Goal: Information Seeking & Learning: Learn about a topic

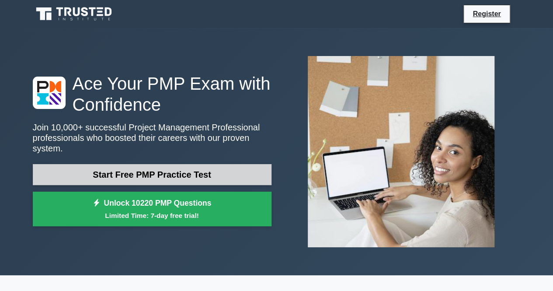
click at [163, 173] on link "Start Free PMP Practice Test" at bounding box center [152, 174] width 239 height 21
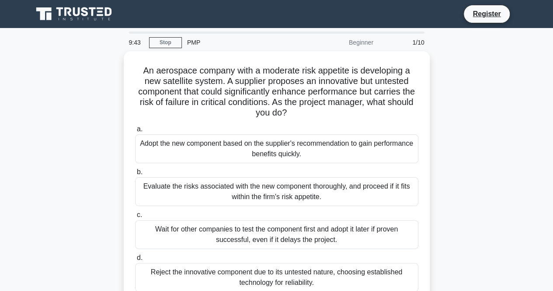
scroll to position [44, 0]
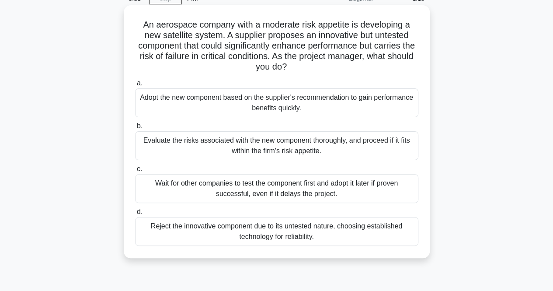
click at [305, 147] on div "Evaluate the risks associated with the new component thoroughly, and proceed if…" at bounding box center [276, 145] width 283 height 29
click at [135, 129] on input "b. Evaluate the risks associated with the new component thoroughly, and proceed…" at bounding box center [135, 126] width 0 height 6
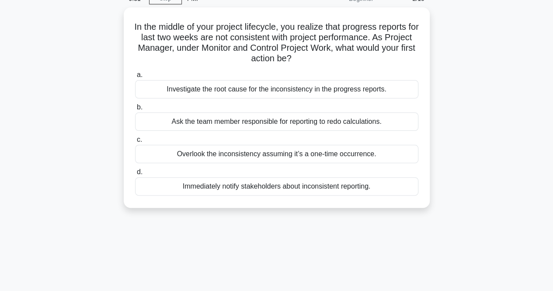
scroll to position [0, 0]
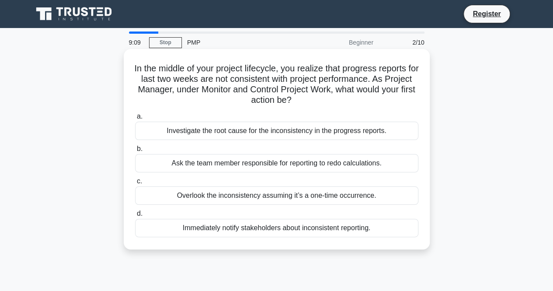
click at [310, 133] on div "Investigate the root cause for the inconsistency in the progress reports." at bounding box center [276, 131] width 283 height 18
click at [135, 119] on input "a. Investigate the root cause for the inconsistency in the progress reports." at bounding box center [135, 117] width 0 height 6
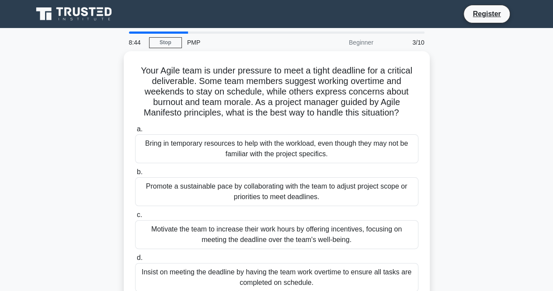
scroll to position [44, 0]
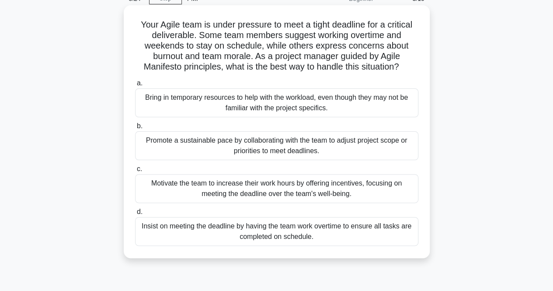
click at [314, 142] on div "Promote a sustainable pace by collaborating with the team to adjust project sco…" at bounding box center [276, 145] width 283 height 29
click at [135, 129] on input "b. Promote a sustainable pace by collaborating with the team to adjust project …" at bounding box center [135, 126] width 0 height 6
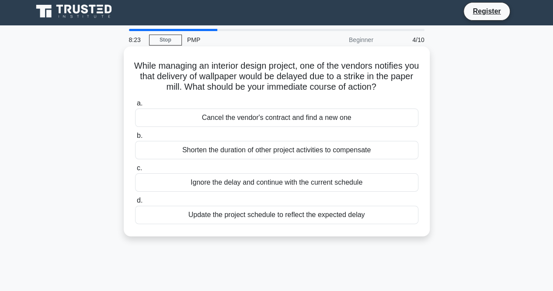
scroll to position [0, 0]
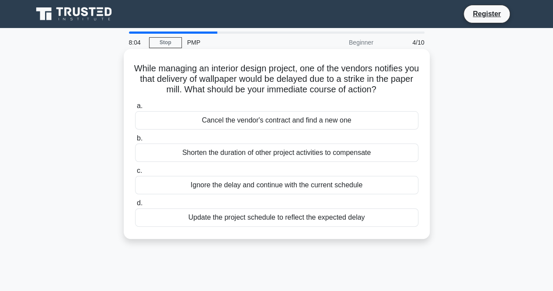
click at [320, 219] on div "Update the project schedule to reflect the expected delay" at bounding box center [276, 217] width 283 height 18
click at [135, 206] on input "d. Update the project schedule to reflect the expected delay" at bounding box center [135, 203] width 0 height 6
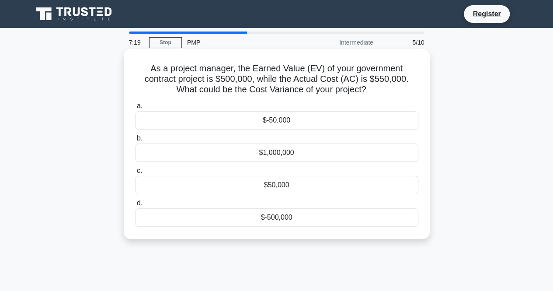
click at [290, 121] on div "$-50,000" at bounding box center [276, 120] width 283 height 18
click at [135, 109] on input "a. $-50,000" at bounding box center [135, 106] width 0 height 6
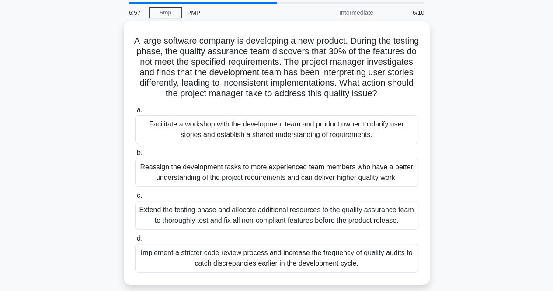
scroll to position [44, 0]
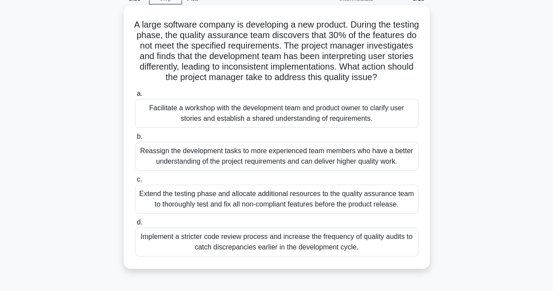
click at [341, 111] on div "Facilitate a workshop with the development team and product owner to clarify us…" at bounding box center [276, 113] width 283 height 29
click at [135, 97] on input "a. Facilitate a workshop with the development team and product owner to clarify…" at bounding box center [135, 94] width 0 height 6
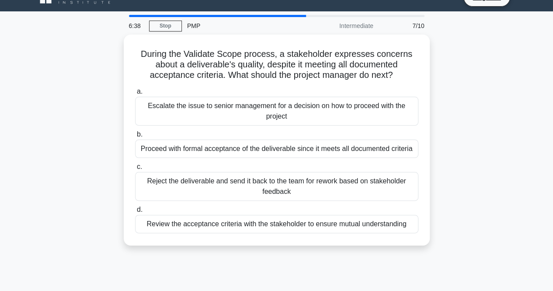
scroll to position [0, 0]
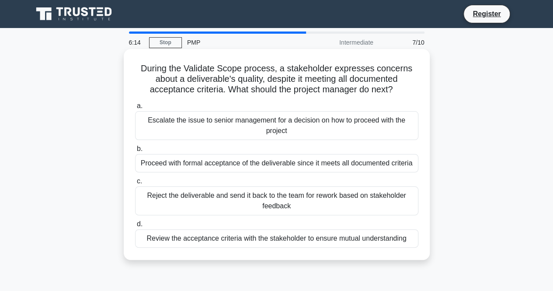
click at [370, 243] on div "Review the acceptance criteria with the stakeholder to ensure mutual understand…" at bounding box center [276, 238] width 283 height 18
click at [135, 227] on input "d. Review the acceptance criteria with the stakeholder to ensure mutual underst…" at bounding box center [135, 224] width 0 height 6
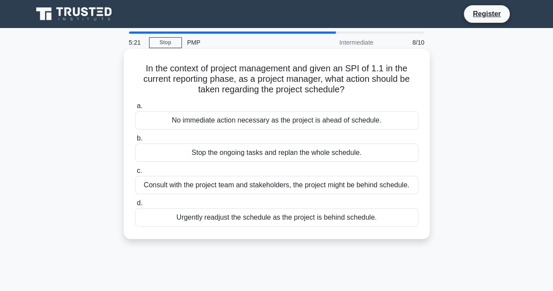
click at [397, 185] on div "Consult with the project team and stakeholders, the project might be behind sch…" at bounding box center [276, 185] width 283 height 18
click at [135, 174] on input "c. Consult with the project team and stakeholders, the project might be behind …" at bounding box center [135, 171] width 0 height 6
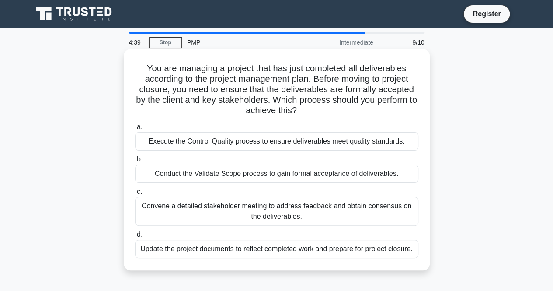
click at [388, 254] on div "Update the project documents to reflect completed work and prepare for project …" at bounding box center [276, 249] width 283 height 18
click at [135, 237] on input "d. Update the project documents to reflect completed work and prepare for proje…" at bounding box center [135, 235] width 0 height 6
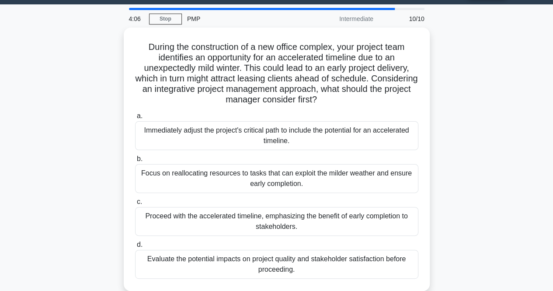
scroll to position [44, 0]
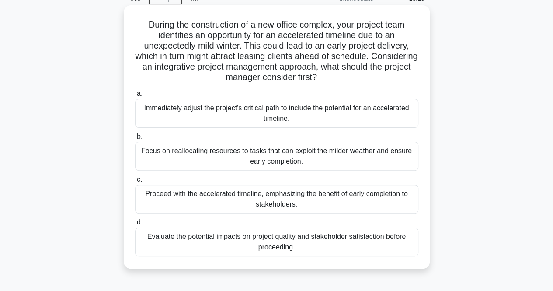
click at [380, 239] on div "Evaluate the potential impacts on project quality and stakeholder satisfaction …" at bounding box center [276, 241] width 283 height 29
click at [135, 225] on input "d. Evaluate the potential impacts on project quality and stakeholder satisfacti…" at bounding box center [135, 222] width 0 height 6
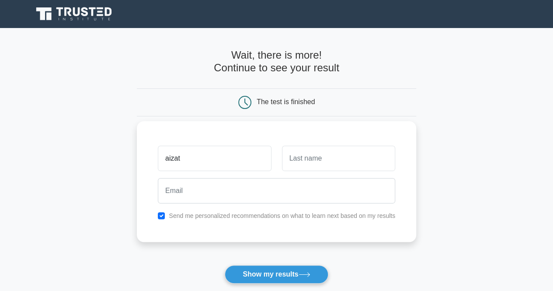
type input "aizat"
type input "zamzam"
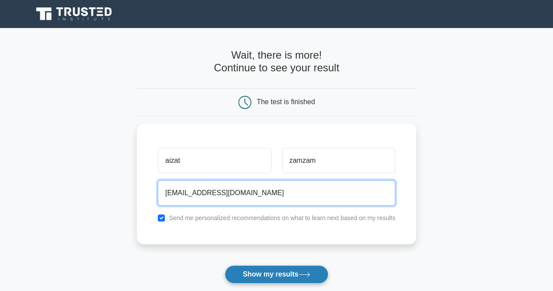
type input "[EMAIL_ADDRESS][DOMAIN_NAME]"
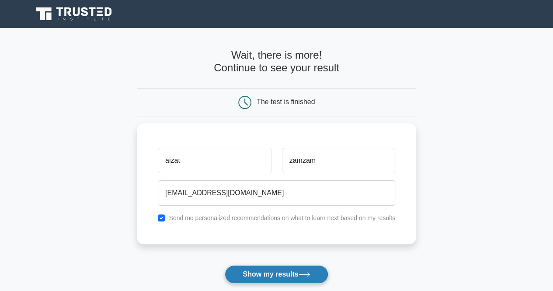
click at [275, 276] on button "Show my results" at bounding box center [276, 274] width 103 height 18
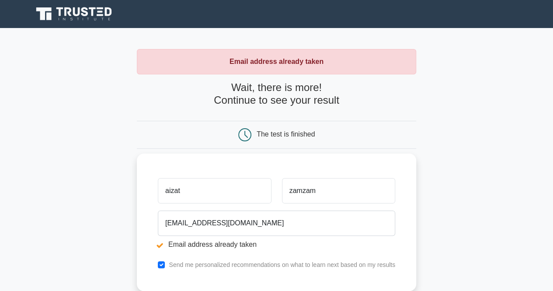
scroll to position [44, 0]
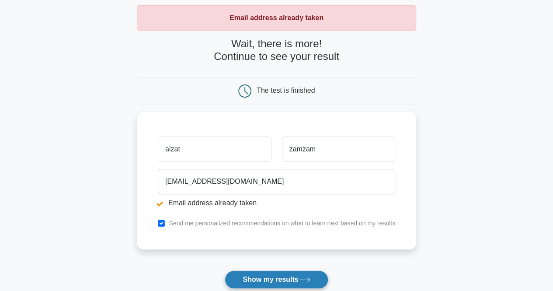
click at [282, 277] on button "Show my results" at bounding box center [276, 279] width 103 height 18
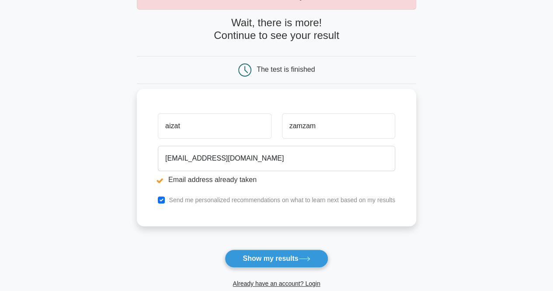
scroll to position [21, 0]
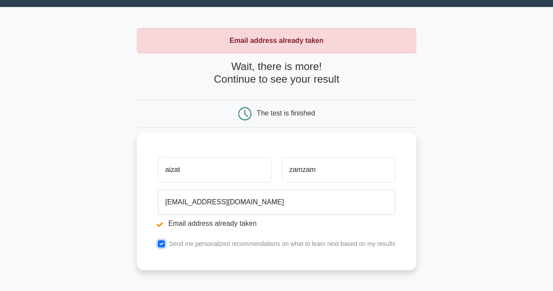
drag, startPoint x: 161, startPoint y: 240, endPoint x: 174, endPoint y: 237, distance: 12.9
click at [161, 240] on input "checkbox" at bounding box center [161, 243] width 7 height 7
checkbox input "false"
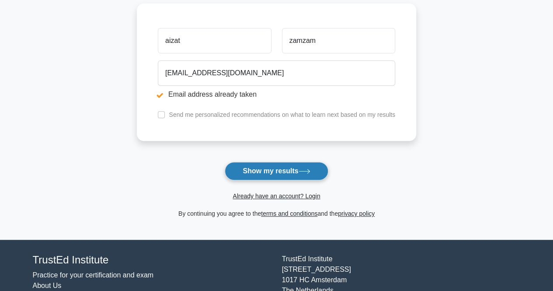
click at [288, 170] on button "Show my results" at bounding box center [276, 171] width 103 height 18
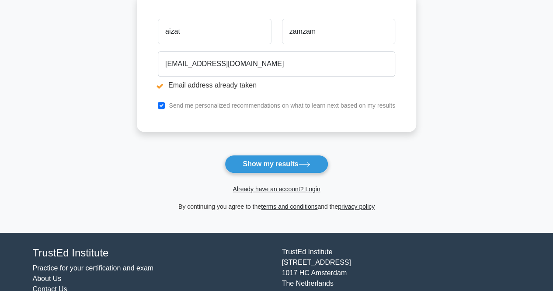
scroll to position [175, 0]
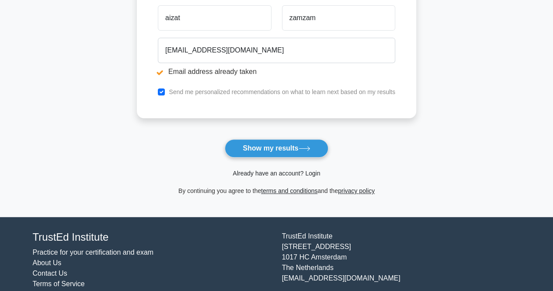
click at [275, 174] on link "Already have an account? Login" at bounding box center [276, 173] width 87 height 7
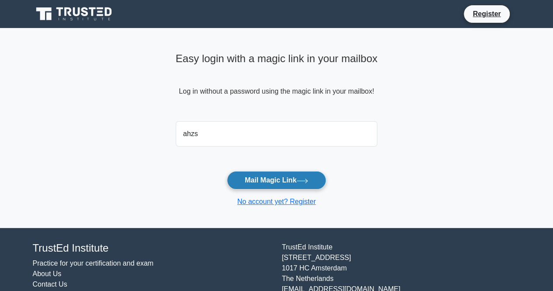
type input "ahzs_82@yahoo.com"
click at [271, 183] on button "Mail Magic Link" at bounding box center [276, 180] width 99 height 18
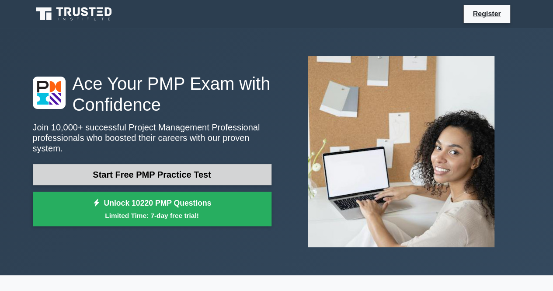
click at [146, 174] on link "Start Free PMP Practice Test" at bounding box center [152, 174] width 239 height 21
